Goal: Task Accomplishment & Management: Use online tool/utility

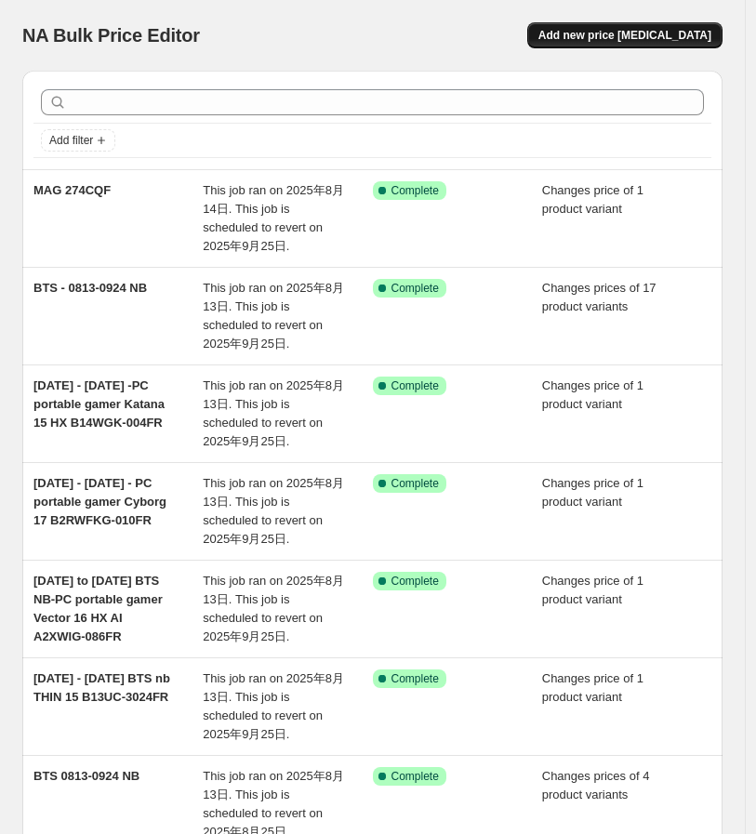
click at [609, 29] on span "Add new price [MEDICAL_DATA]" at bounding box center [624, 35] width 173 height 15
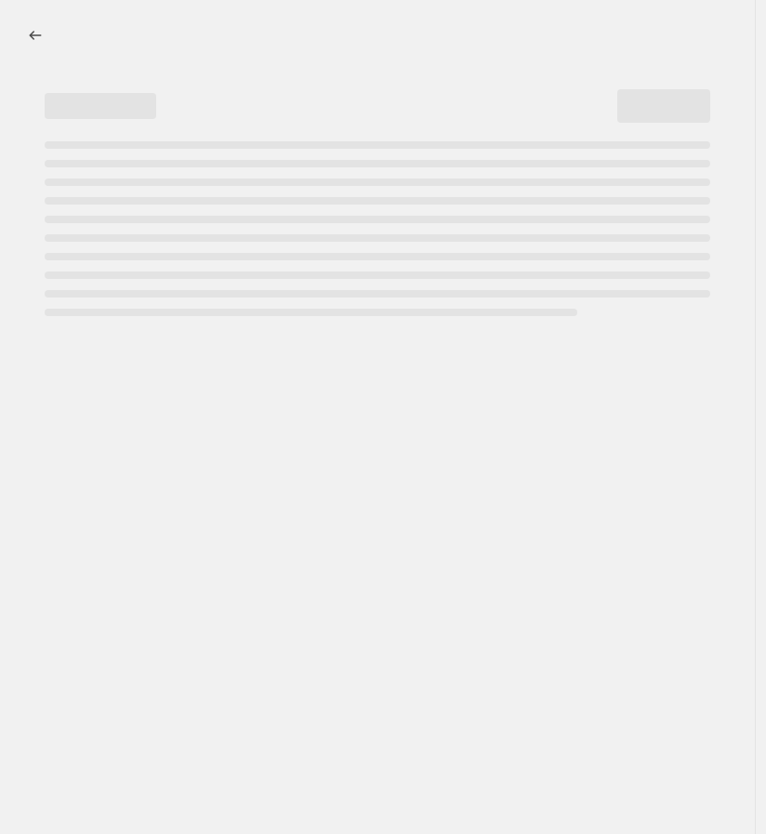
select select "percentage"
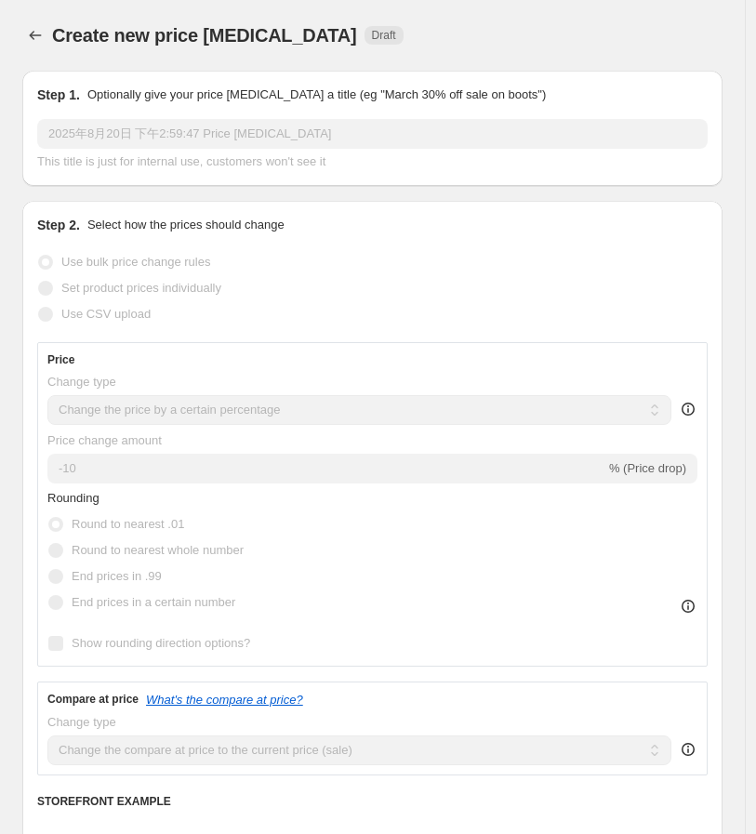
click at [159, 123] on input "2025年8月20日 下午2:59:47 Price [MEDICAL_DATA]" at bounding box center [372, 134] width 670 height 30
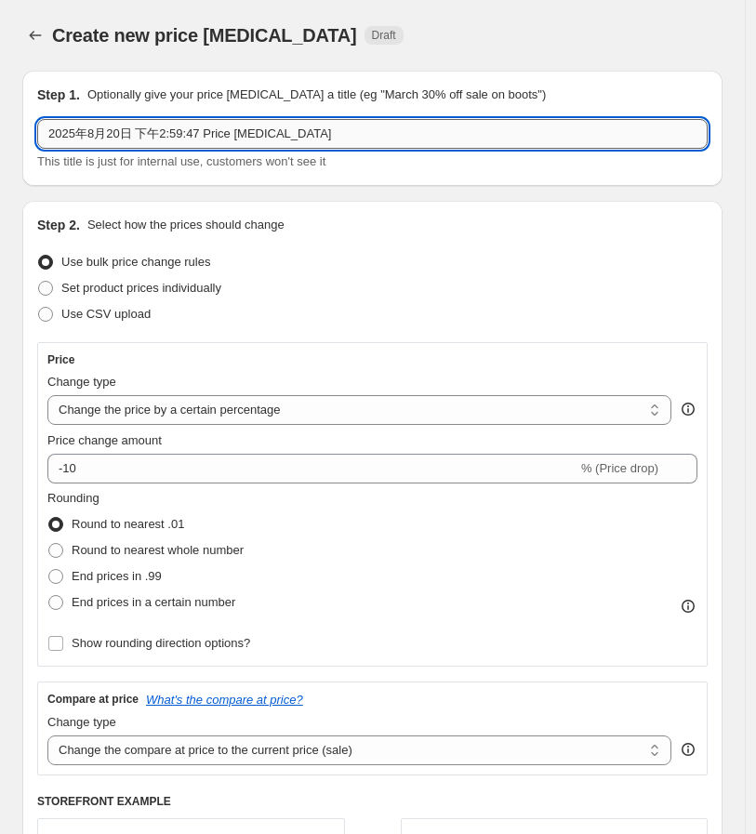
click at [169, 131] on input "2025年8月20日 下午2:59:47 Price [MEDICAL_DATA]" at bounding box center [372, 134] width 670 height 30
paste input "MPG 321URXW QD-OLED"
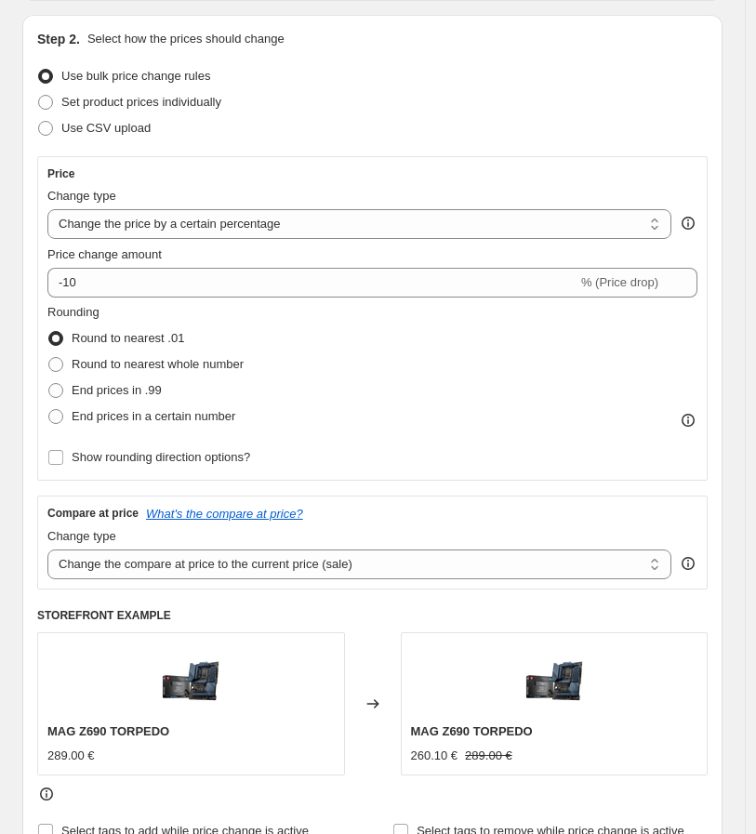
scroll to position [206, 0]
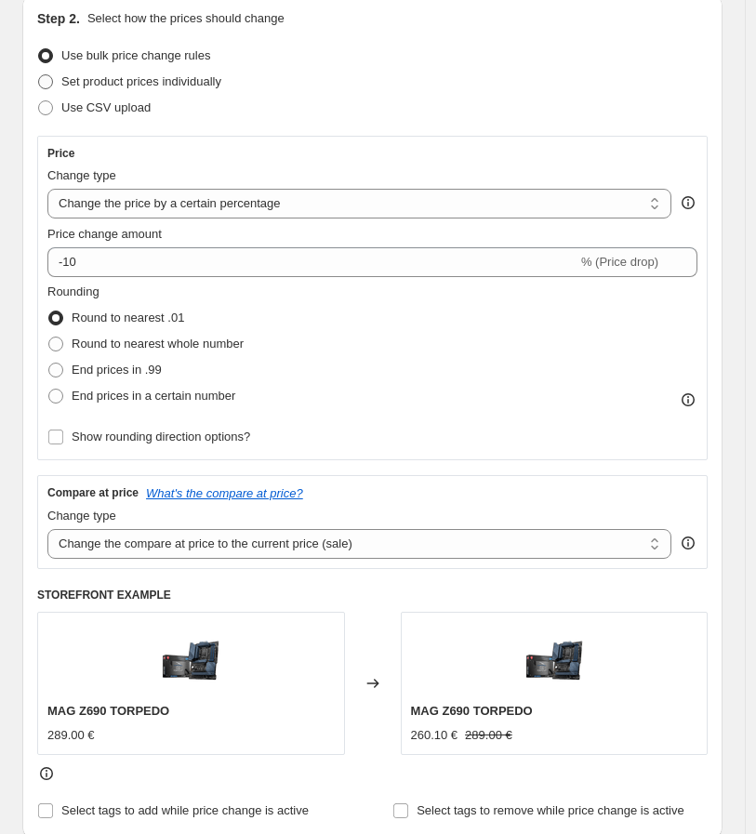
type input "MPG 321URXW QD-OLED"
click at [153, 83] on span "Set product prices individually" at bounding box center [141, 81] width 160 height 14
click at [39, 75] on input "Set product prices individually" at bounding box center [38, 74] width 1 height 1
radio input "true"
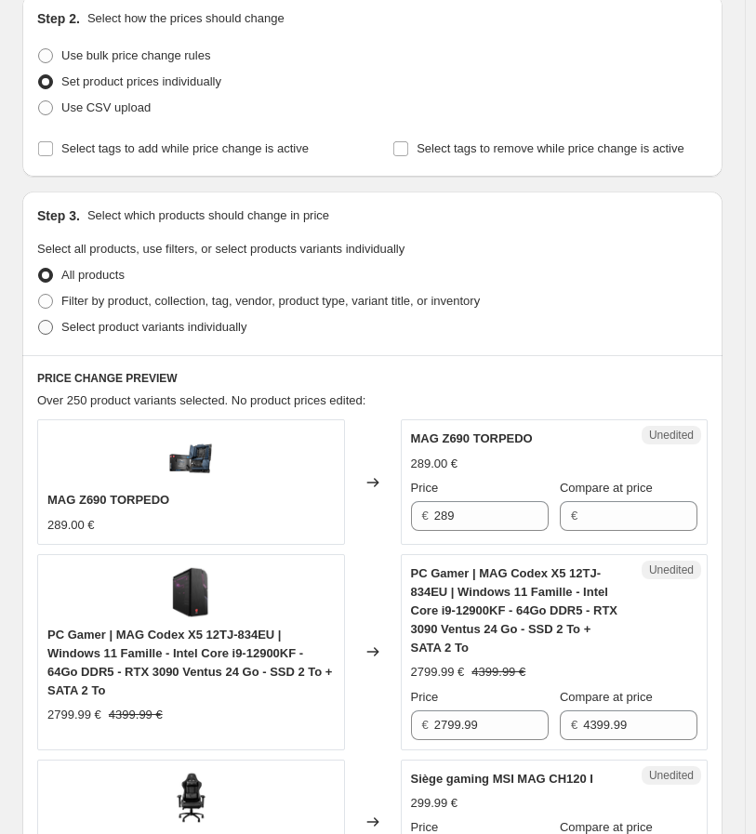
click at [167, 327] on span "Select product variants individually" at bounding box center [153, 327] width 185 height 14
click at [39, 321] on input "Select product variants individually" at bounding box center [38, 320] width 1 height 1
radio input "true"
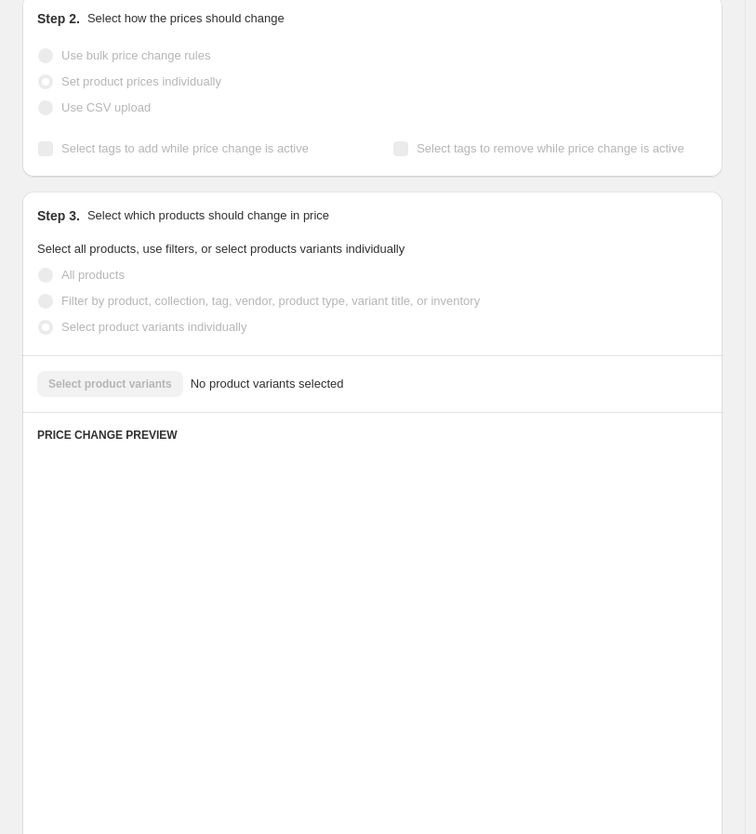
scroll to position [179, 0]
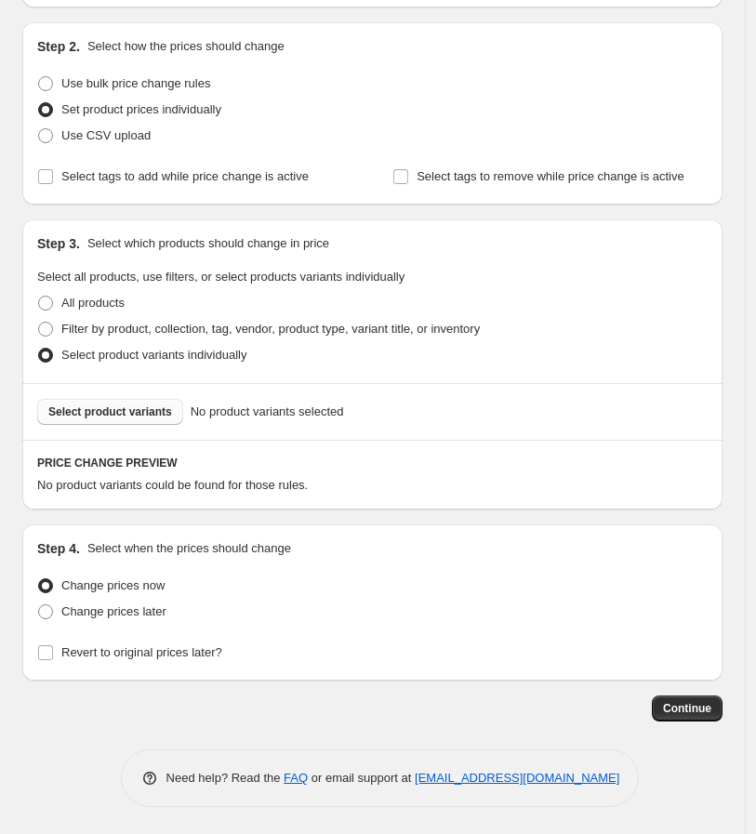
click at [98, 409] on span "Select product variants" at bounding box center [110, 411] width 124 height 15
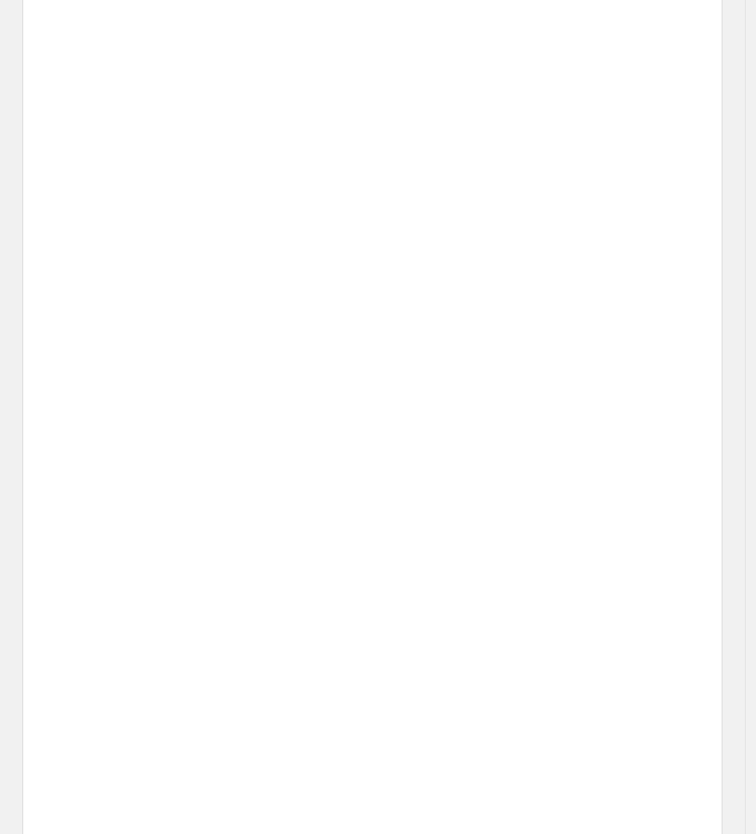
scroll to position [369, 0]
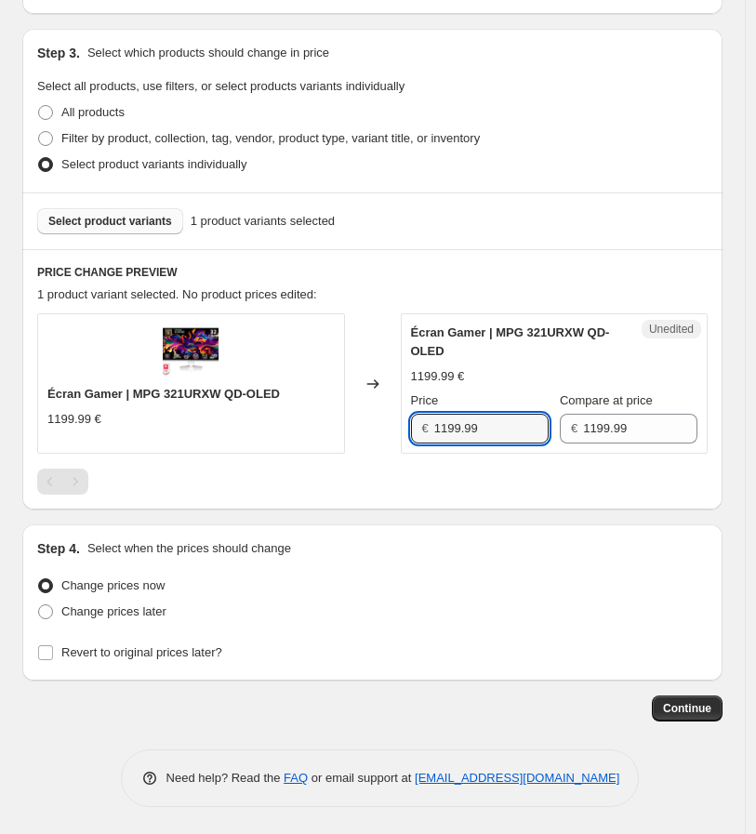
drag, startPoint x: 497, startPoint y: 429, endPoint x: 410, endPoint y: 424, distance: 86.6
click at [410, 424] on div "Unedited Écran Gamer | MPG 321URXW QD-OLED 1199.99 € Price € 1199.99 Compare at…" at bounding box center [555, 383] width 308 height 140
type input "899.99"
click at [449, 567] on div "Step 4. Select when the prices should change Change prices now Change prices la…" at bounding box center [372, 602] width 670 height 126
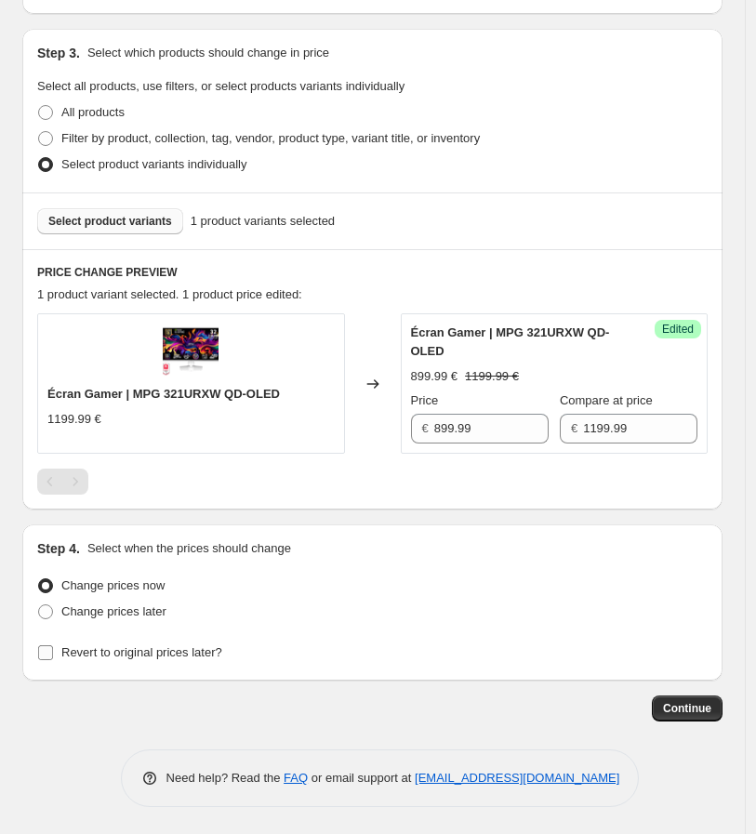
click at [93, 659] on span "Revert to original prices later?" at bounding box center [141, 652] width 161 height 14
click at [53, 659] on input "Revert to original prices later?" at bounding box center [45, 652] width 15 height 15
checkbox input "true"
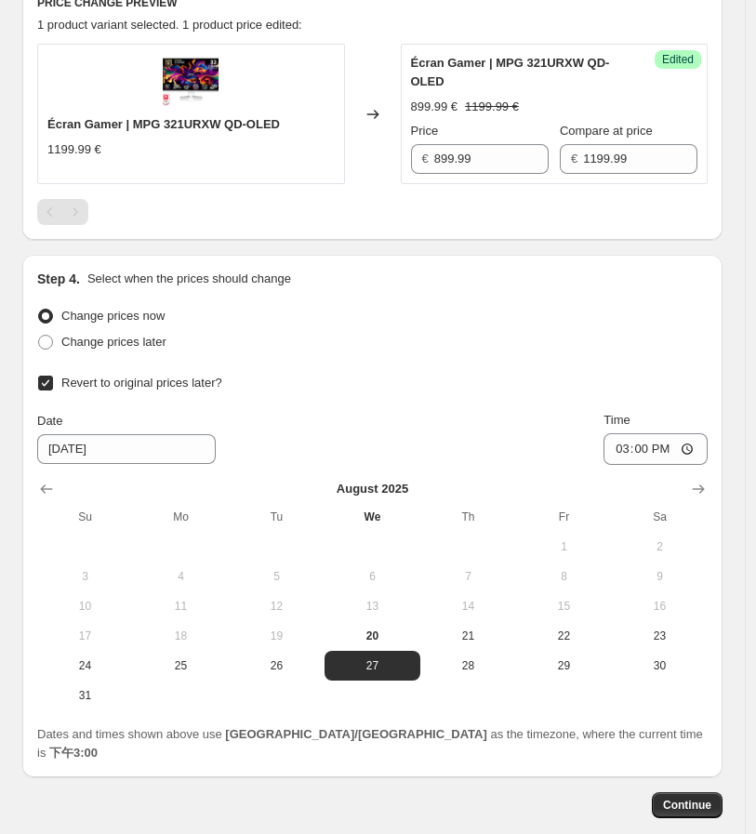
scroll to position [680, 0]
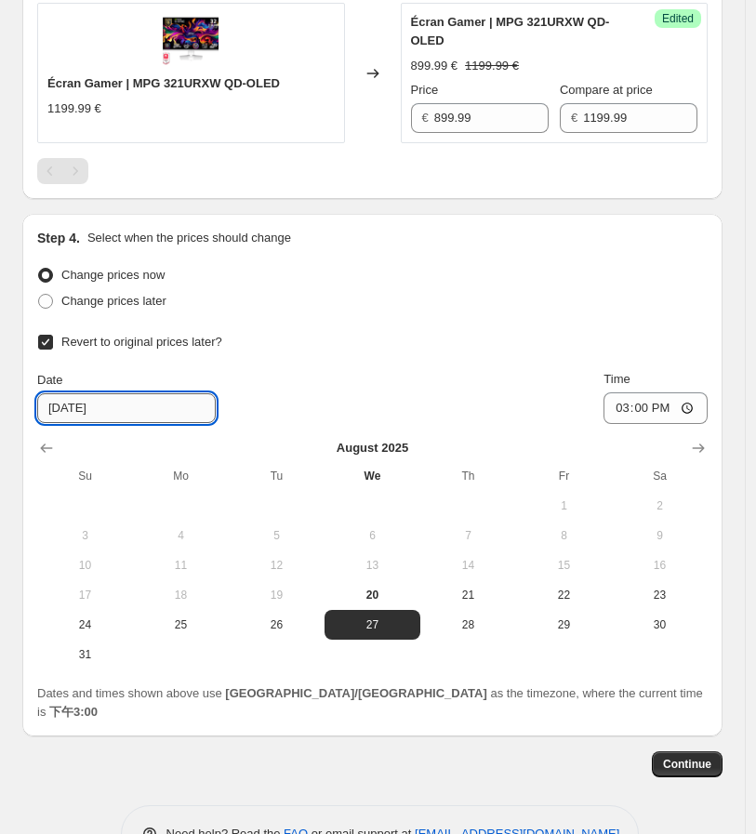
click at [135, 411] on input "[DATE]" at bounding box center [126, 408] width 179 height 30
click at [708, 451] on icon "Show next month, September 2025" at bounding box center [698, 448] width 19 height 19
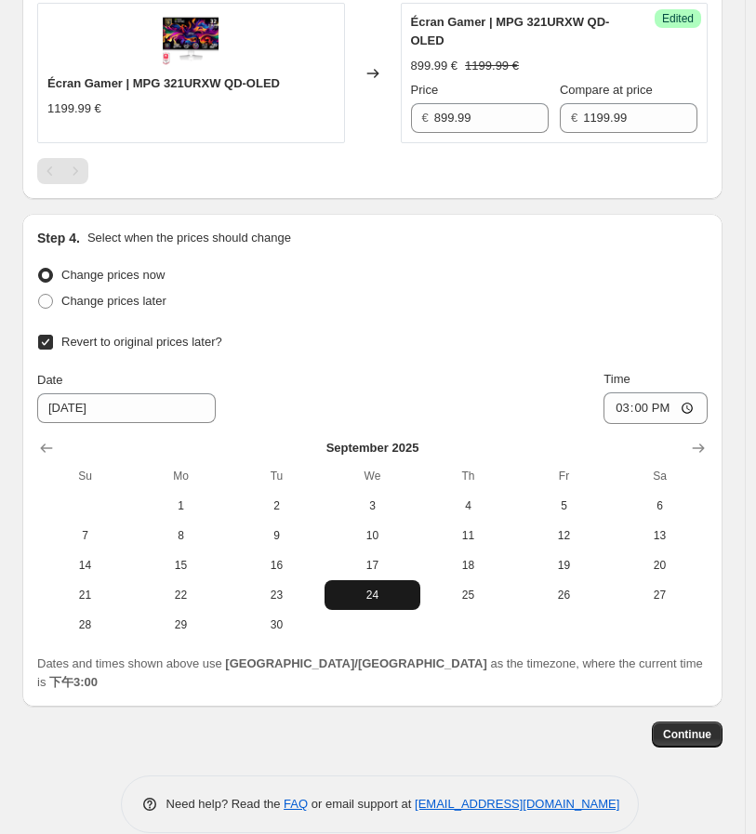
click at [363, 600] on span "24" at bounding box center [372, 595] width 81 height 15
click at [467, 588] on span "25" at bounding box center [468, 595] width 81 height 15
type input "[DATE]"
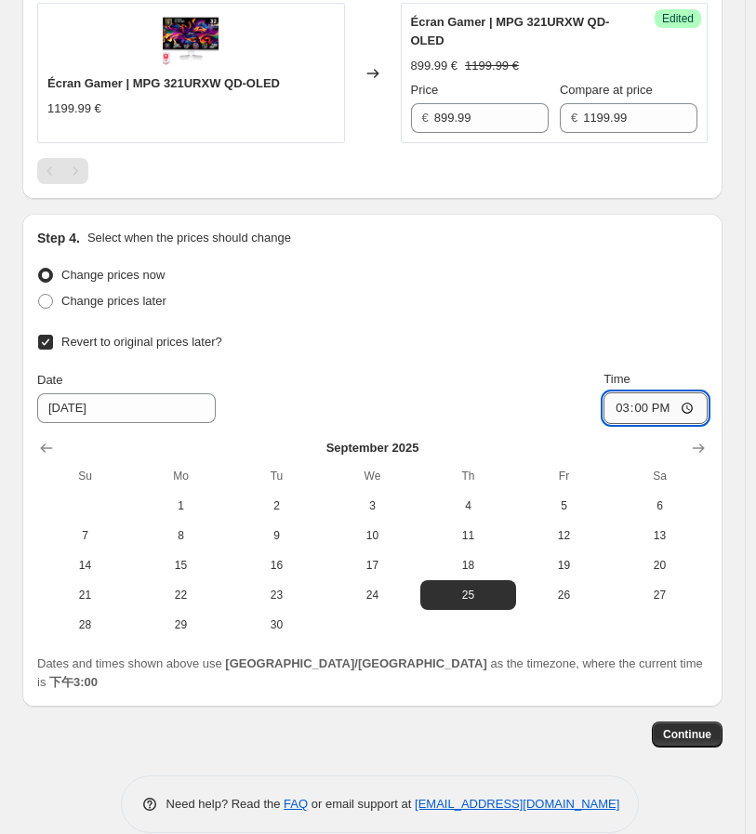
click at [700, 404] on input "15:00" at bounding box center [655, 408] width 104 height 32
type input "18:01"
click at [456, 346] on div "Revert to original prices later?" at bounding box center [372, 342] width 670 height 26
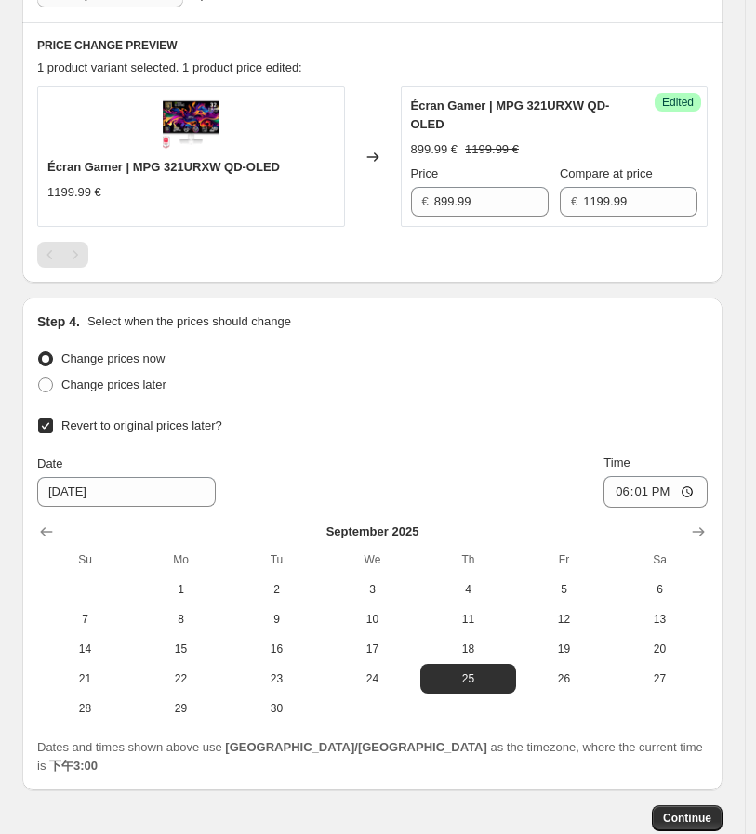
scroll to position [619, 0]
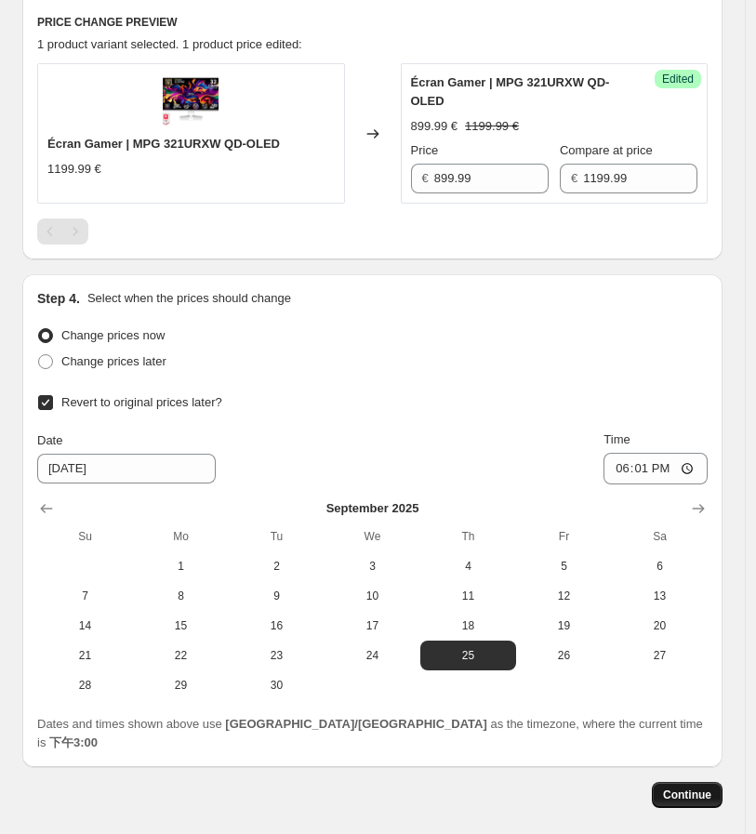
click at [709, 788] on span "Continue" at bounding box center [687, 795] width 48 height 15
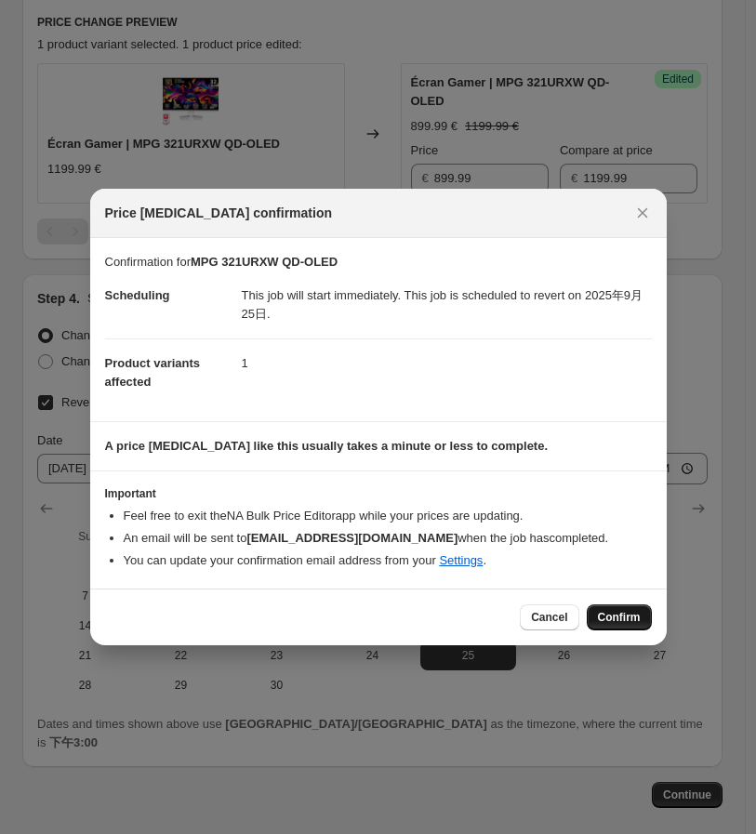
click at [637, 623] on span "Confirm" at bounding box center [619, 617] width 43 height 15
